Goal: Find specific page/section: Find specific page/section

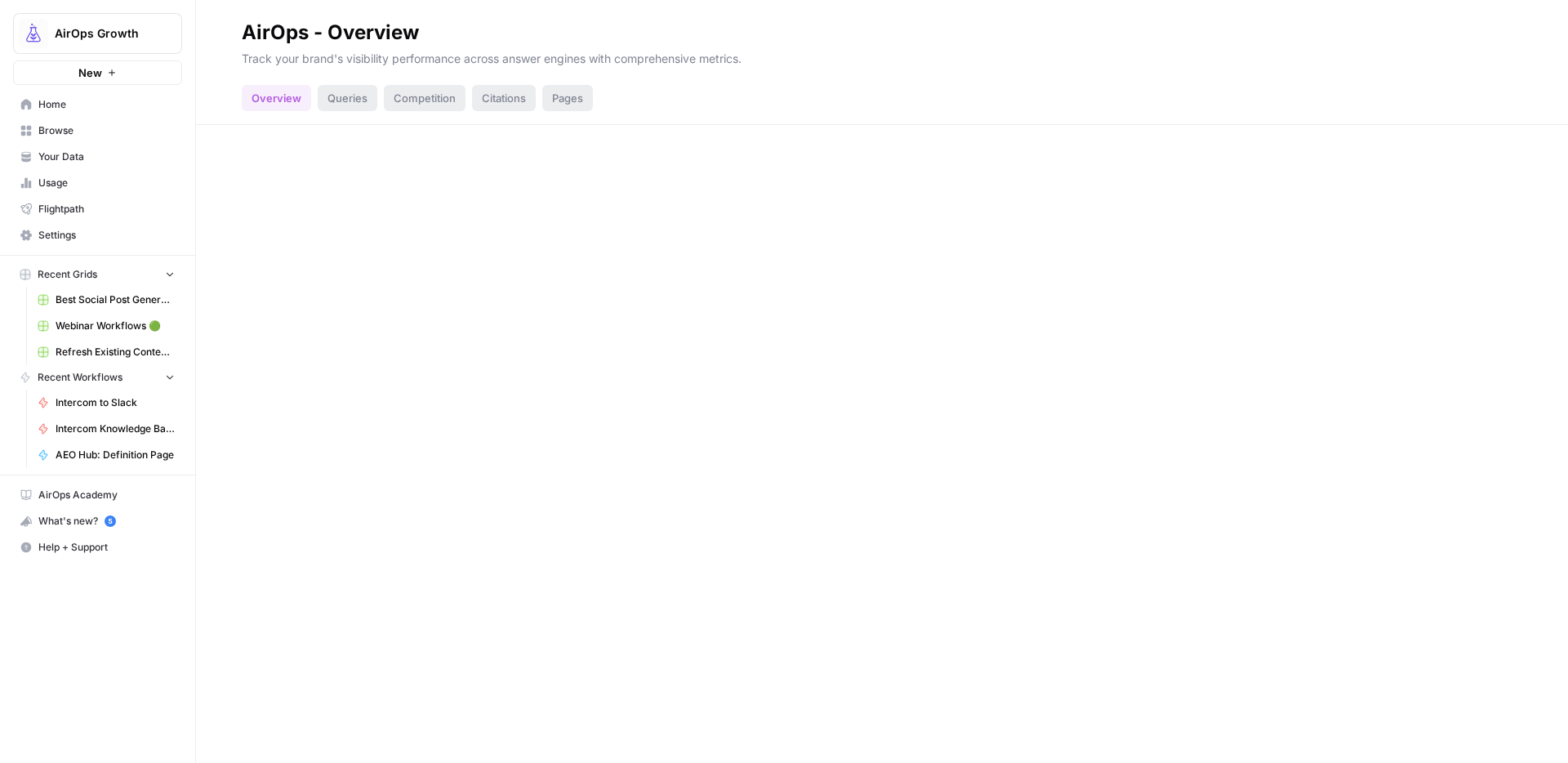
click at [349, 96] on div "Queries" at bounding box center [348, 98] width 60 height 26
click at [430, 97] on div "Competition" at bounding box center [425, 98] width 82 height 26
click at [501, 103] on div "Citations" at bounding box center [504, 98] width 64 height 26
click at [557, 102] on div "Pages" at bounding box center [568, 98] width 51 height 26
click at [286, 105] on div "Overview" at bounding box center [276, 98] width 70 height 26
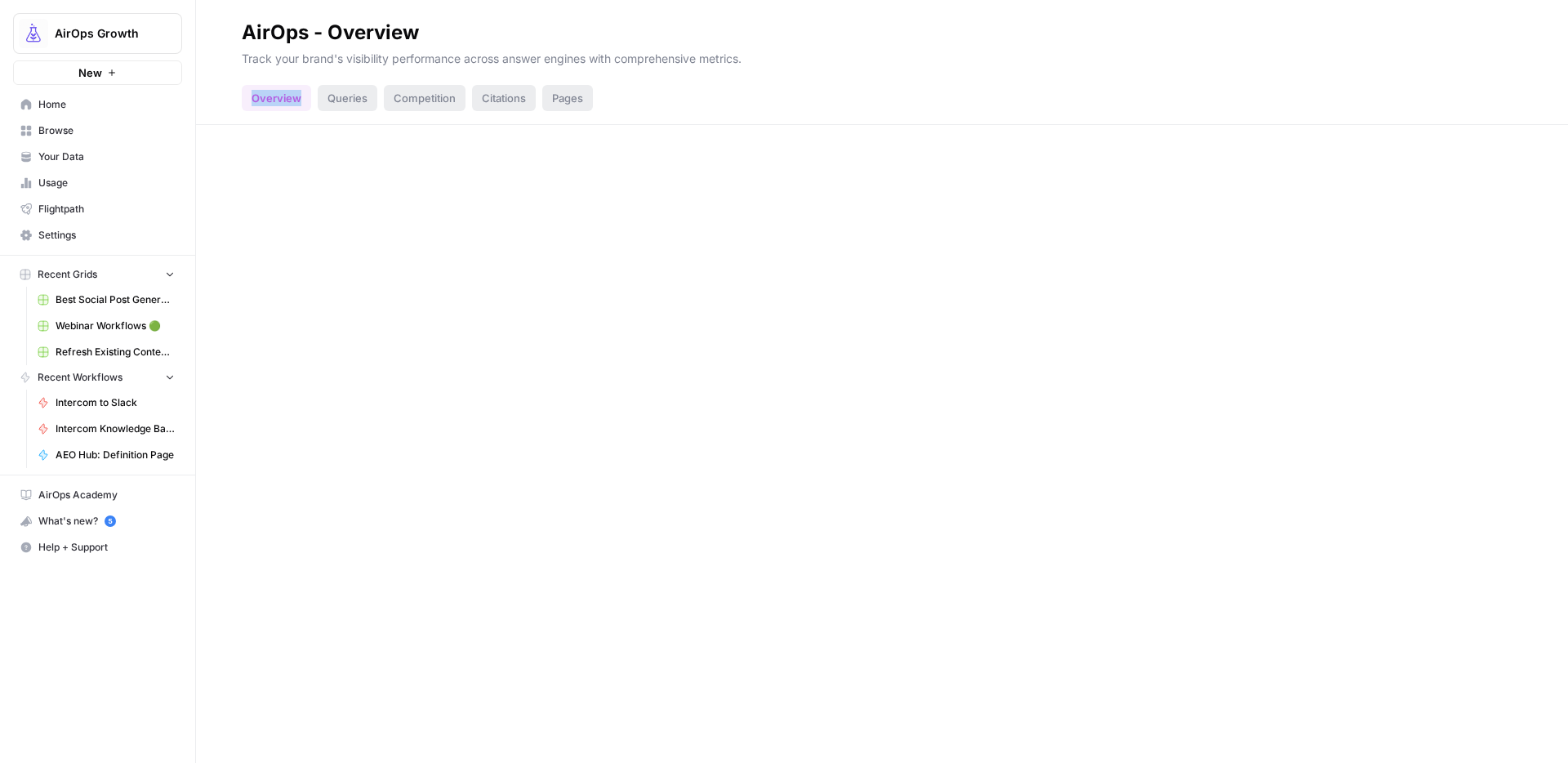
click at [286, 105] on div "Overview" at bounding box center [276, 98] width 70 height 26
click at [76, 103] on span "Home" at bounding box center [106, 104] width 137 height 15
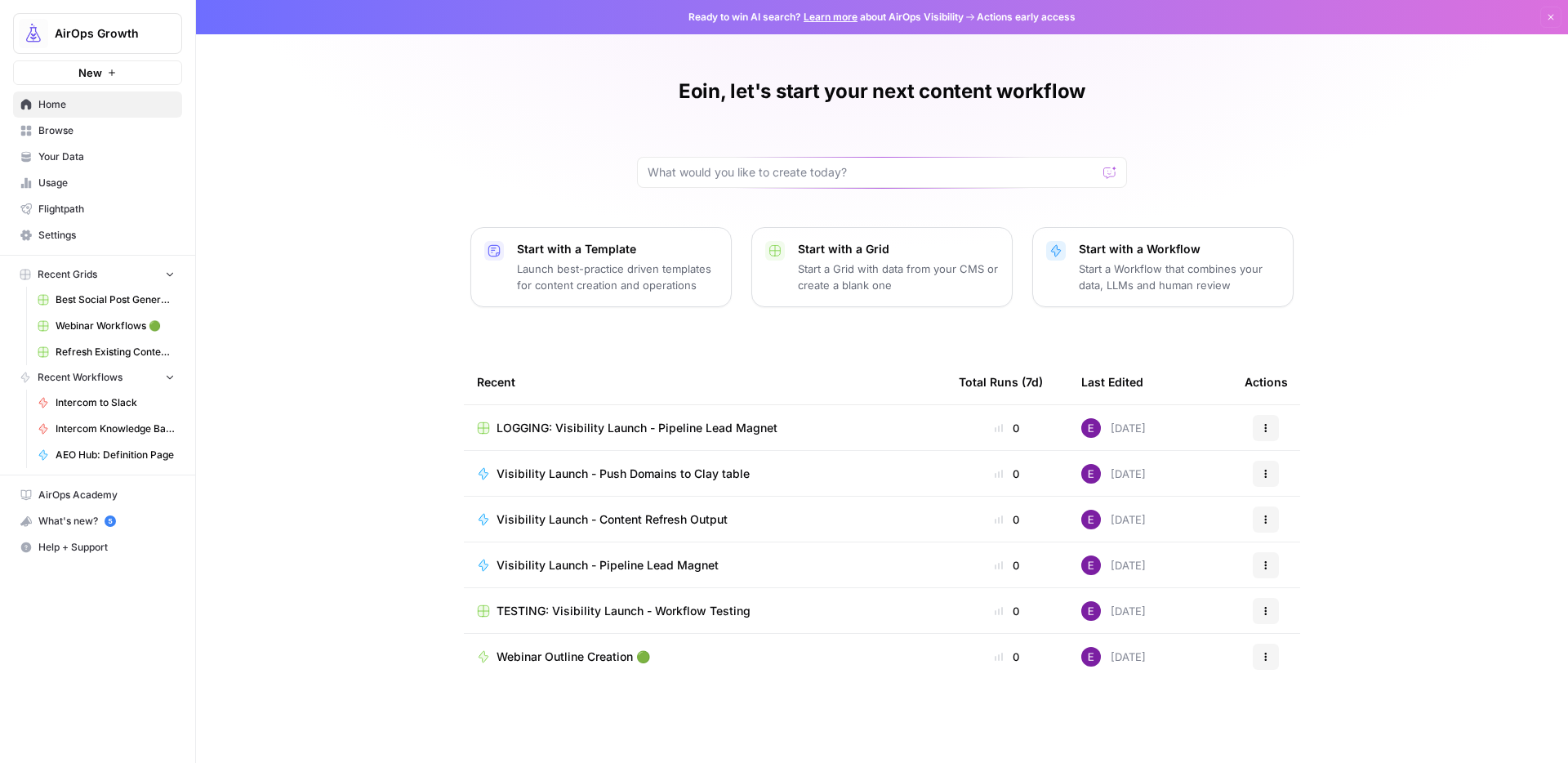
click at [82, 272] on span "Recent Grids" at bounding box center [68, 274] width 60 height 15
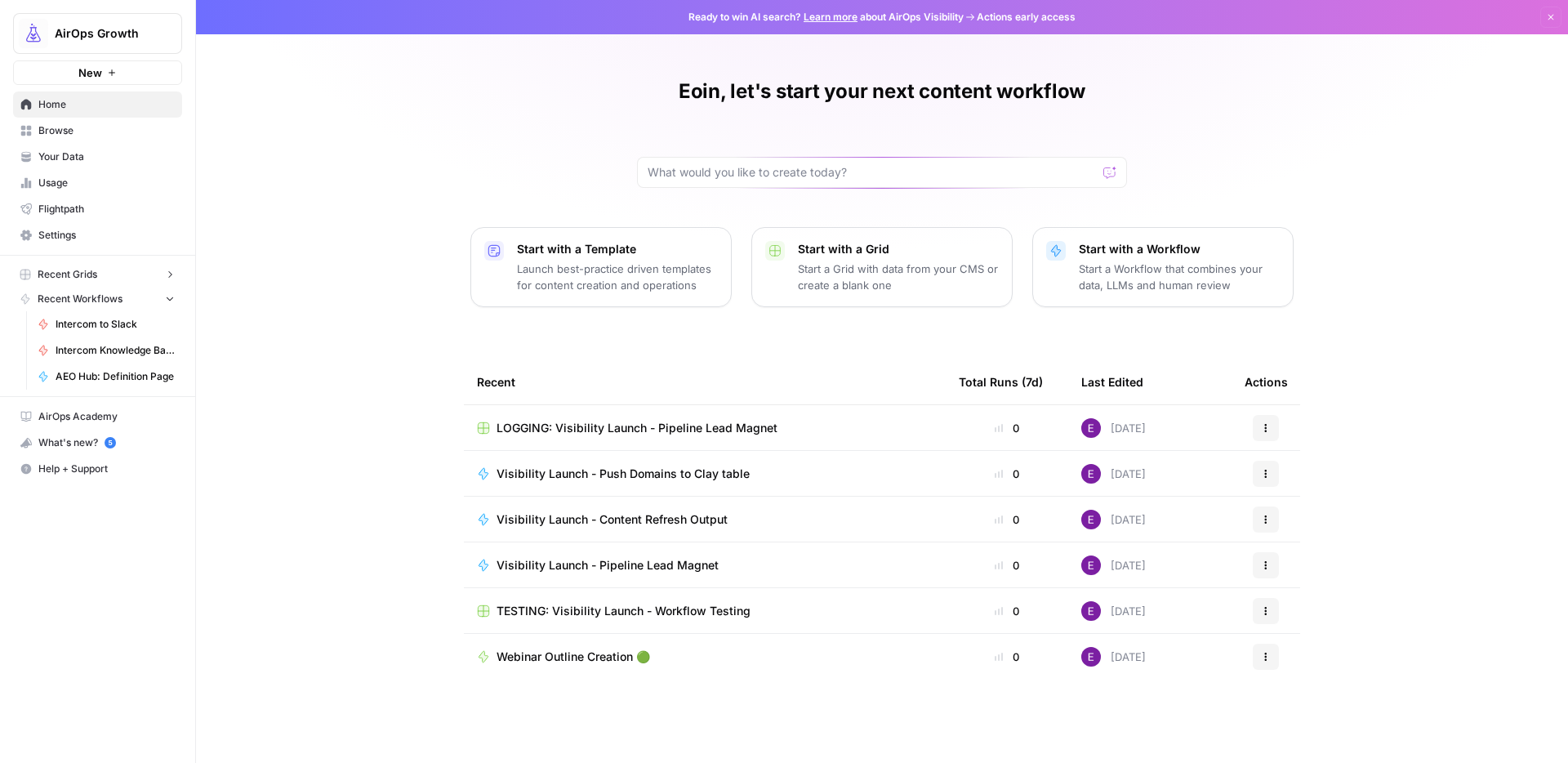
click at [88, 297] on span "Recent Workflows" at bounding box center [80, 298] width 85 height 15
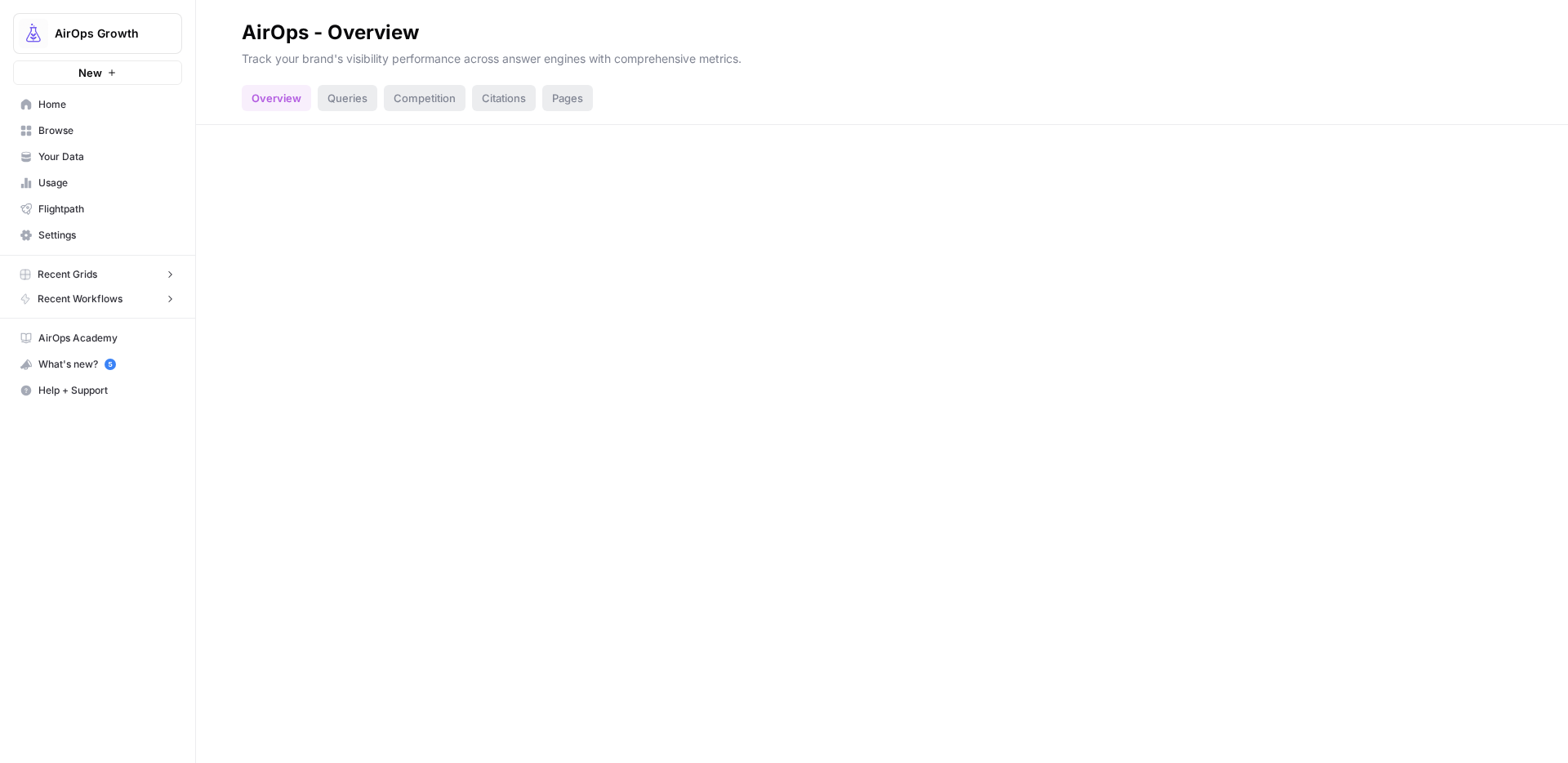
click at [322, 92] on div "Queries" at bounding box center [348, 98] width 60 height 26
click at [339, 91] on div "Queries" at bounding box center [348, 98] width 60 height 26
click at [517, 386] on div "AirOps - Overview Track your brand's visibility performance across answer engin…" at bounding box center [883, 381] width 1372 height 763
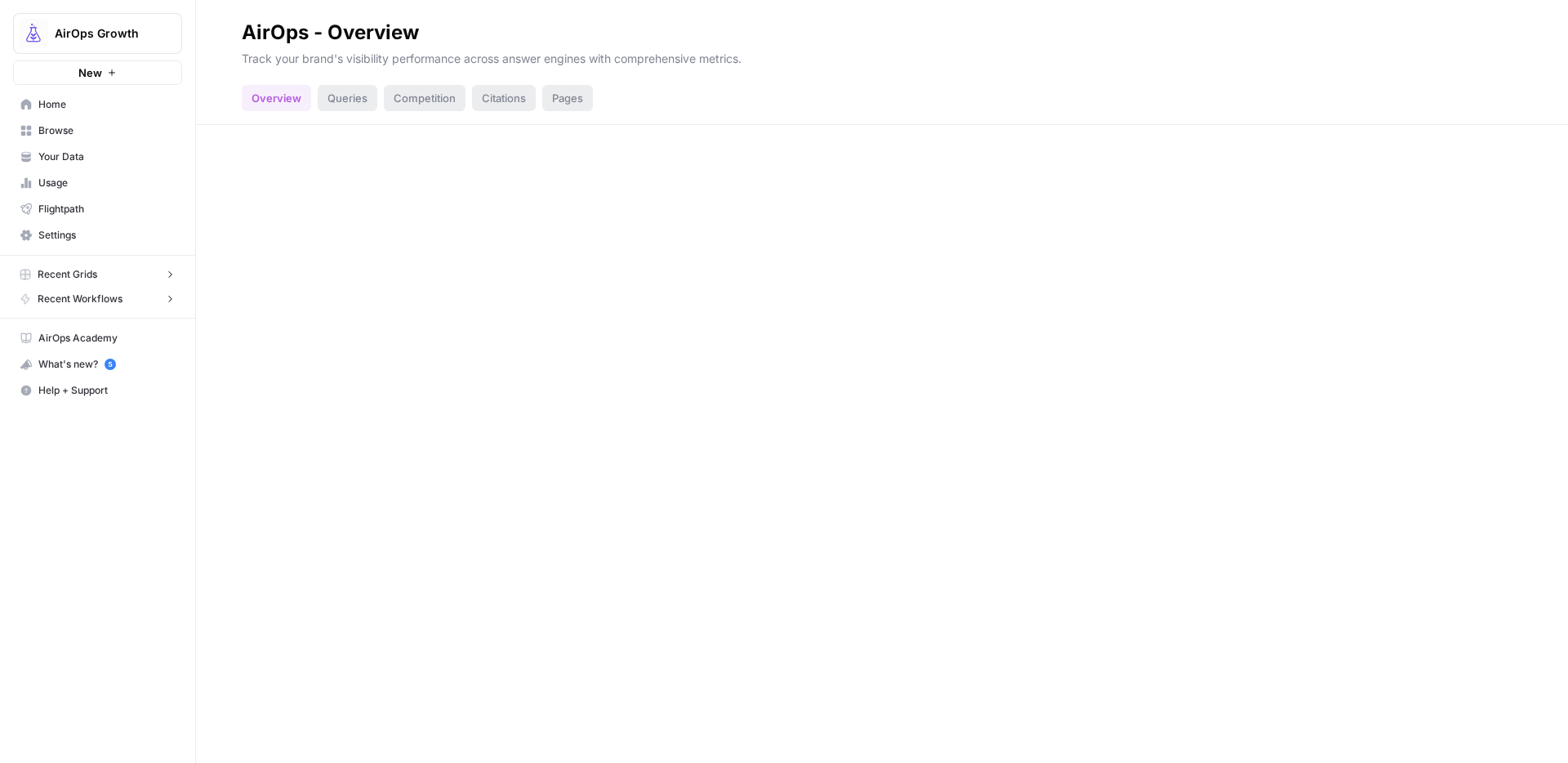
click at [517, 386] on div "AirOps - Overview Track your brand's visibility performance across answer engin…" at bounding box center [883, 381] width 1372 height 763
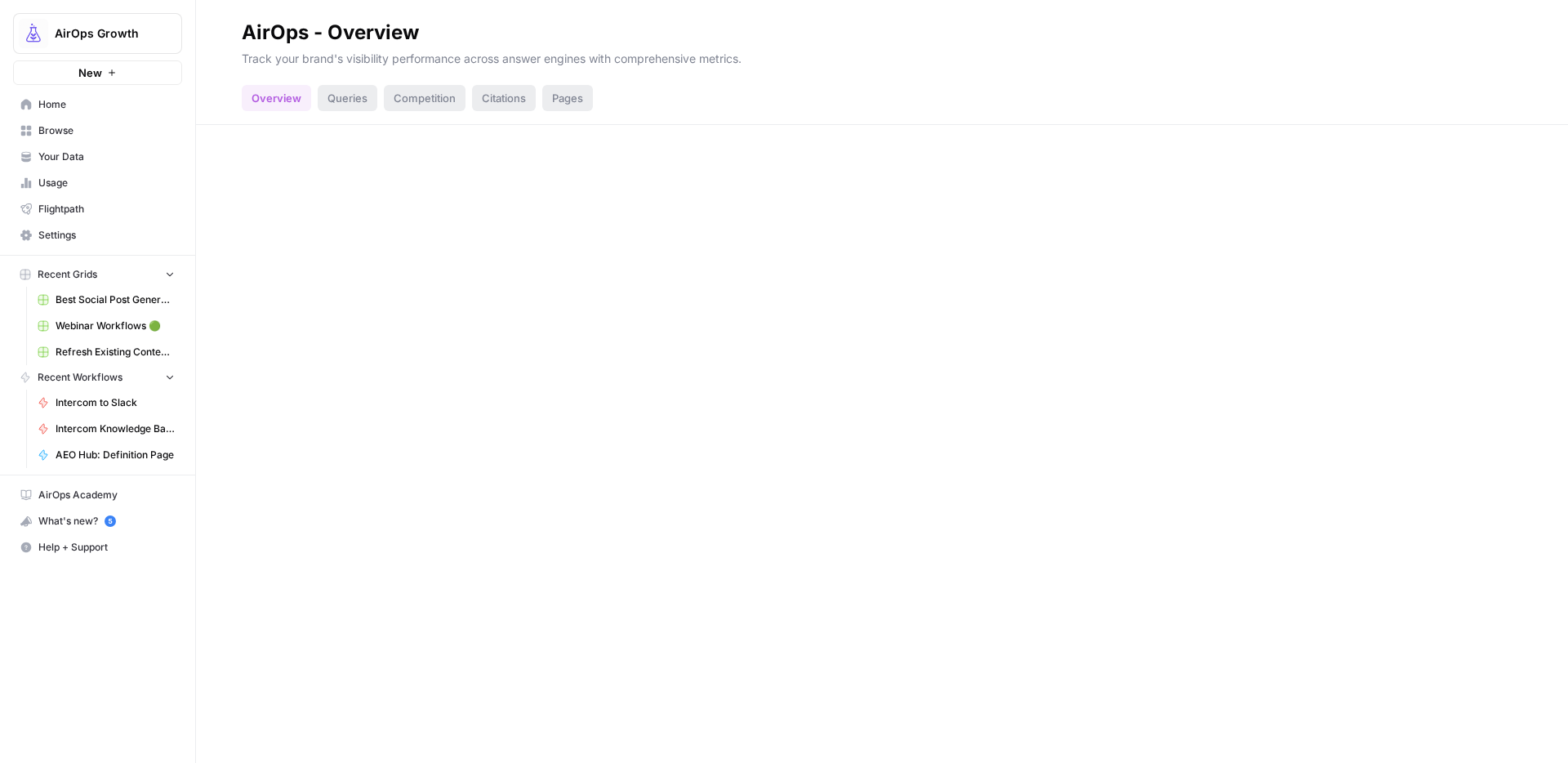
click at [410, 280] on div "AirOps - Overview Track your brand's visibility performance across answer engin…" at bounding box center [883, 381] width 1372 height 763
click at [275, 97] on div "Overview" at bounding box center [276, 98] width 70 height 26
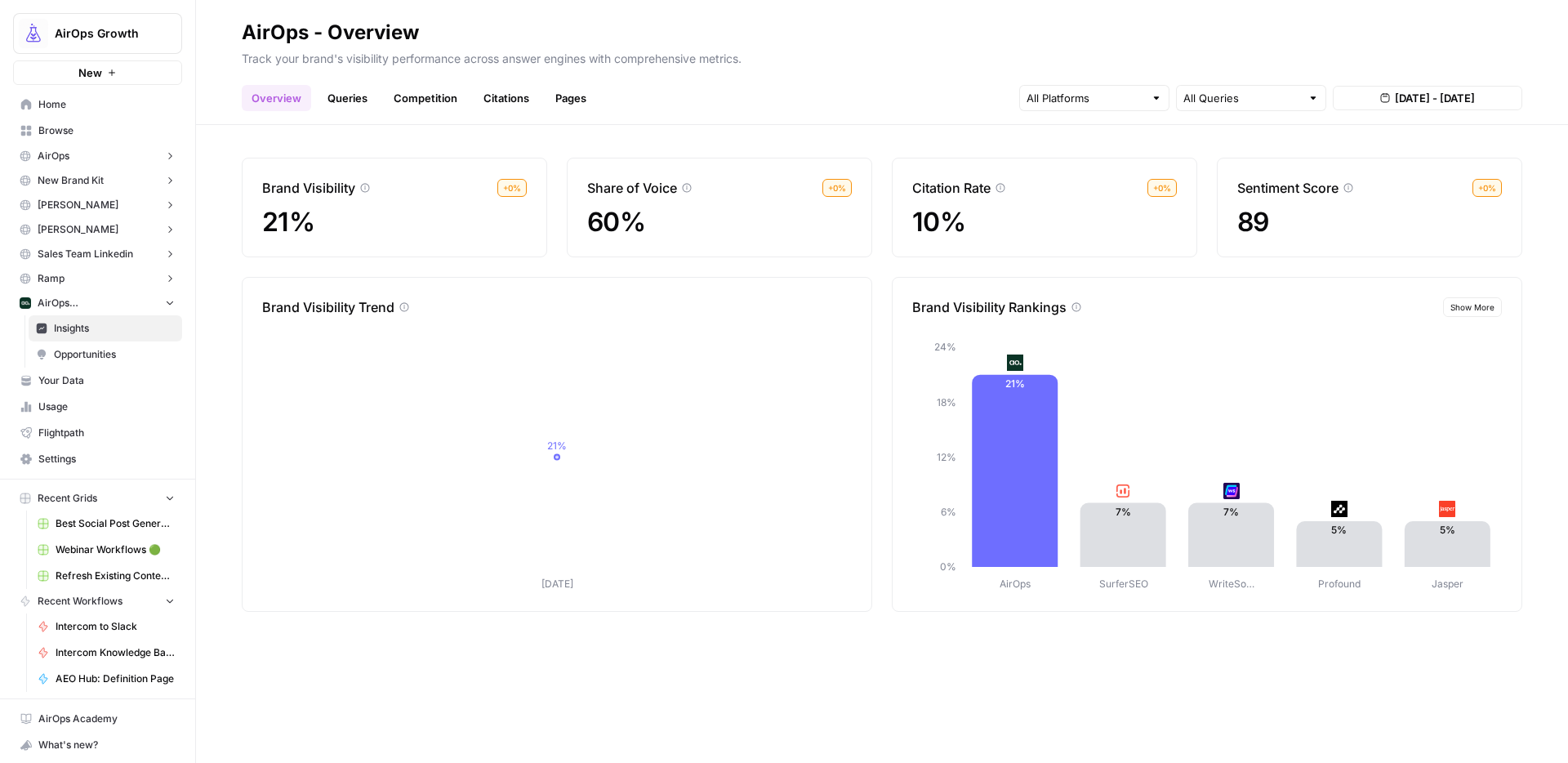
click at [1472, 302] on span "Show More" at bounding box center [1472, 306] width 44 height 13
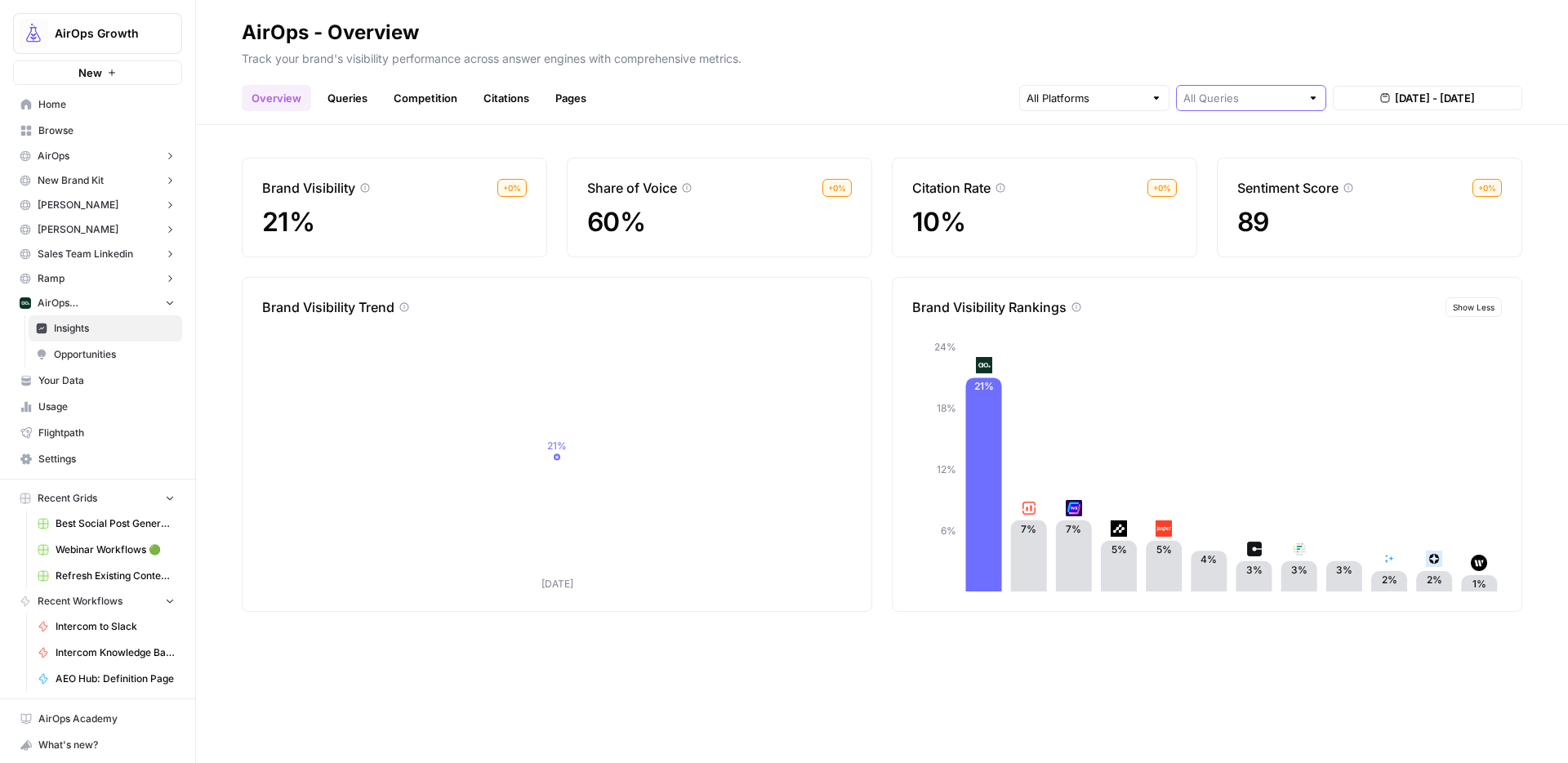
click at [1254, 90] on input "text" at bounding box center [1243, 98] width 118 height 16
type input "All Queries"
click at [1130, 105] on input "text" at bounding box center [1085, 98] width 118 height 16
click at [1245, 100] on input "text" at bounding box center [1243, 98] width 118 height 16
click at [1252, 181] on span "Category Related" at bounding box center [1248, 182] width 116 height 16
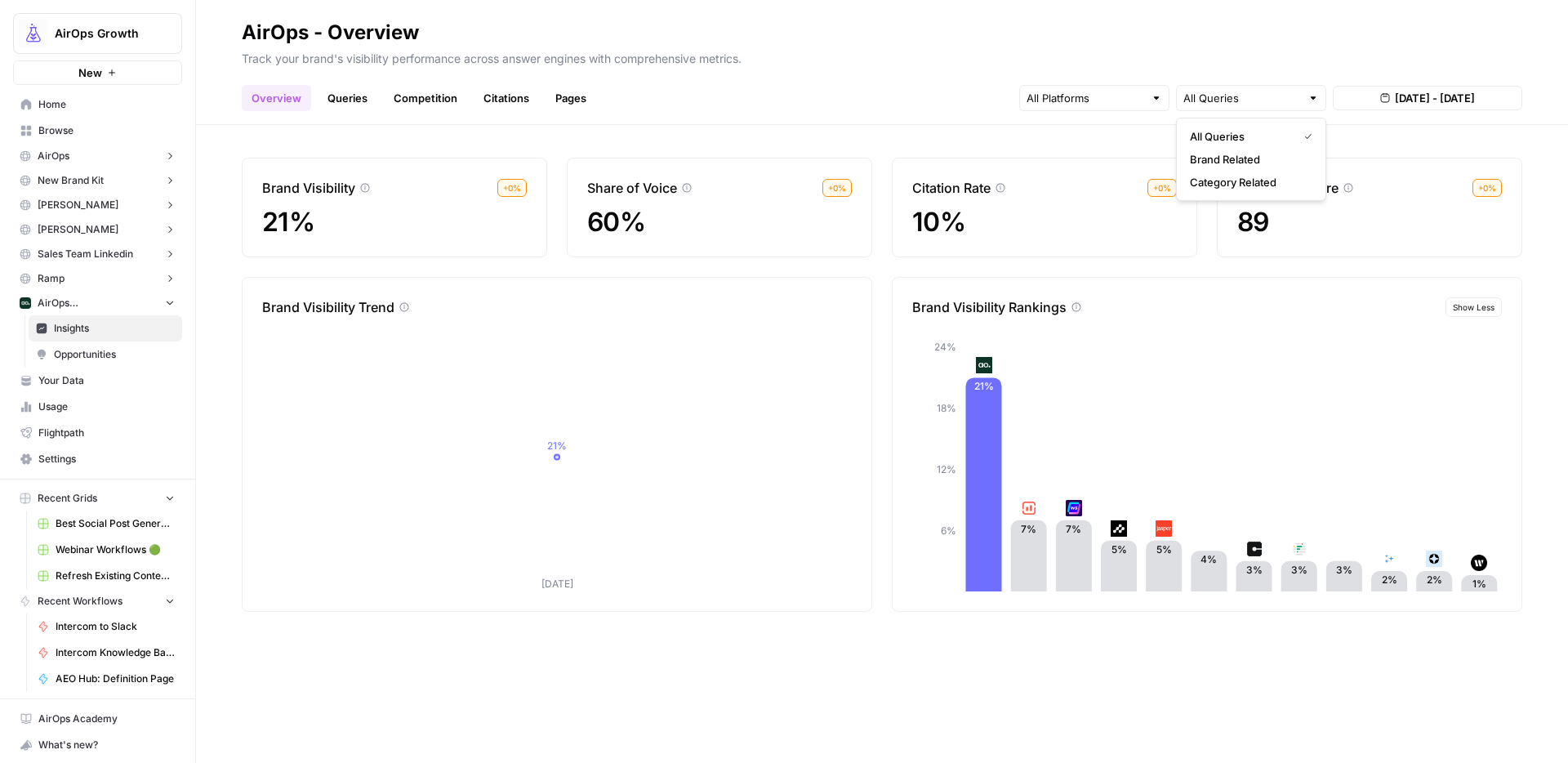
type input "Category Related"
